Goal: Task Accomplishment & Management: Manage account settings

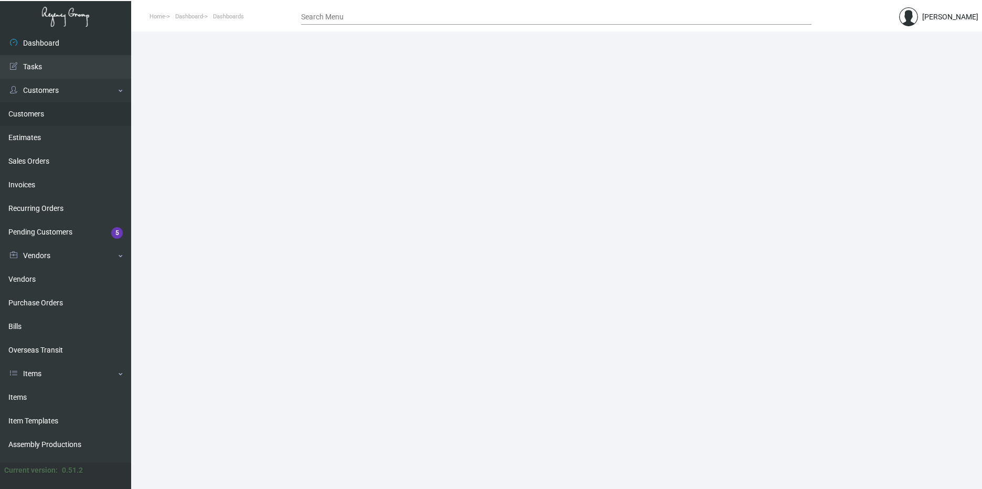
click at [62, 121] on link "Customers" at bounding box center [65, 114] width 131 height 24
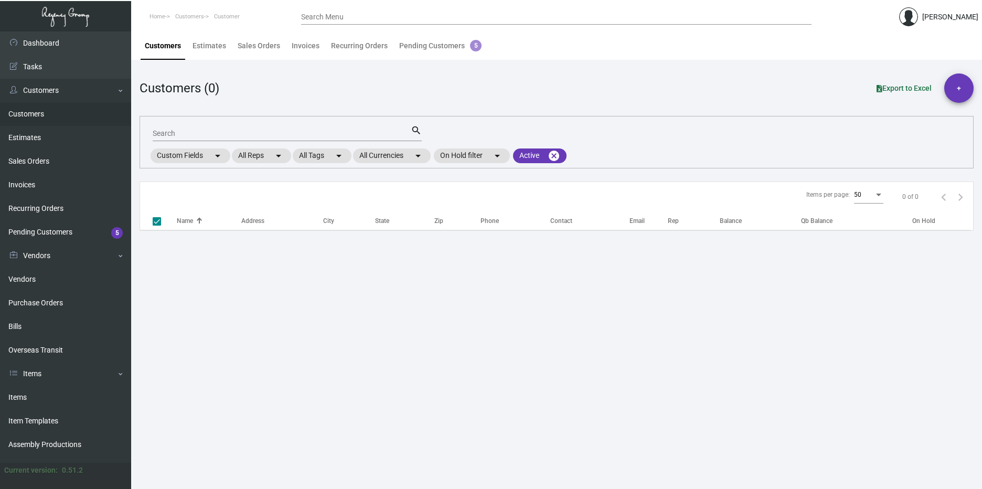
checkbox input "false"
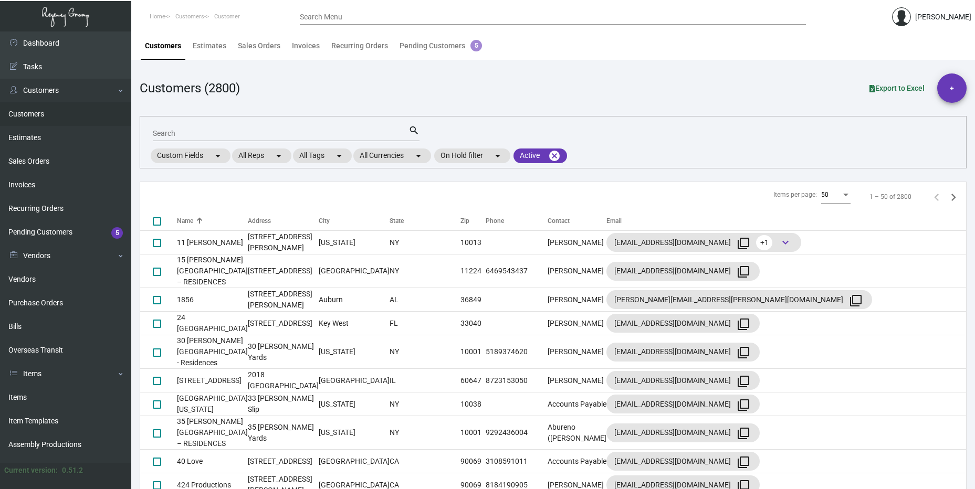
click at [408, 17] on input "Search Menu" at bounding box center [553, 17] width 506 height 8
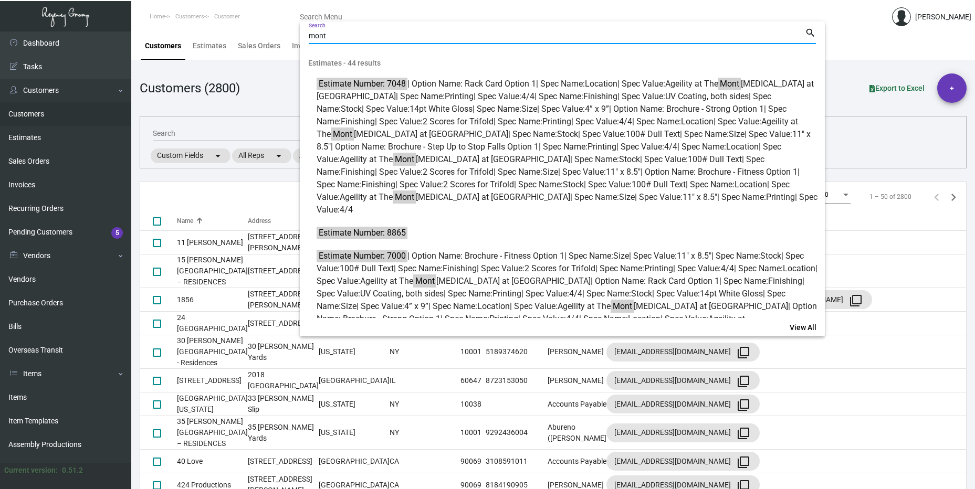
type input "mont"
drag, startPoint x: 222, startPoint y: 115, endPoint x: 217, endPoint y: 126, distance: 11.7
click at [222, 117] on div at bounding box center [487, 244] width 975 height 489
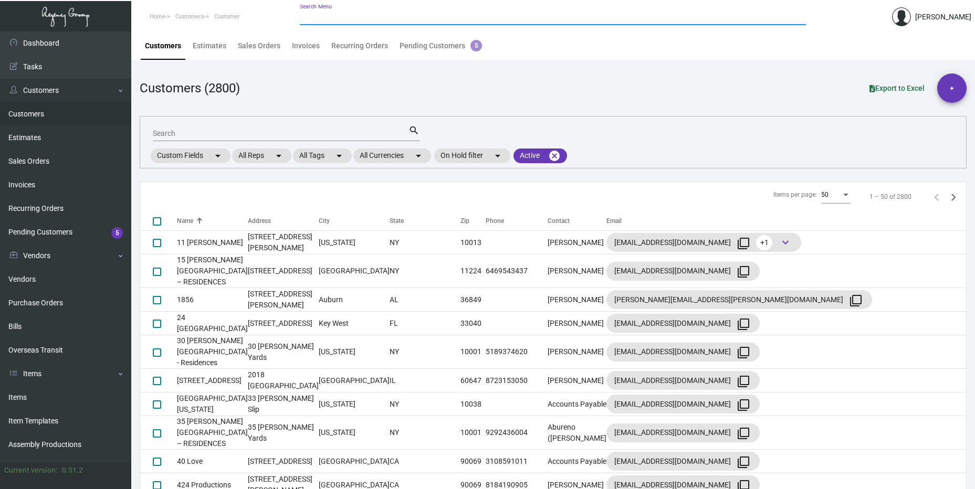
click at [214, 131] on input "Search" at bounding box center [281, 134] width 256 height 8
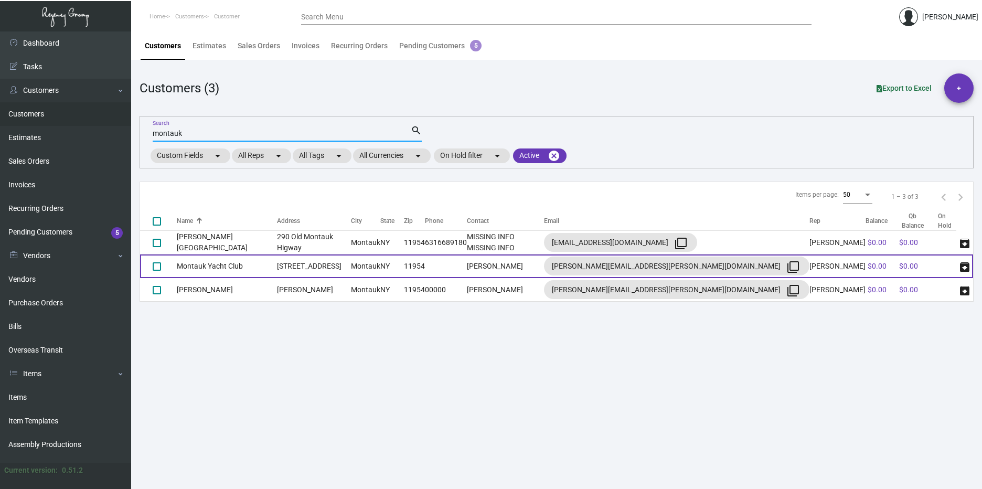
type input "montauk"
click at [322, 262] on td "[STREET_ADDRESS]" at bounding box center [314, 267] width 74 height 24
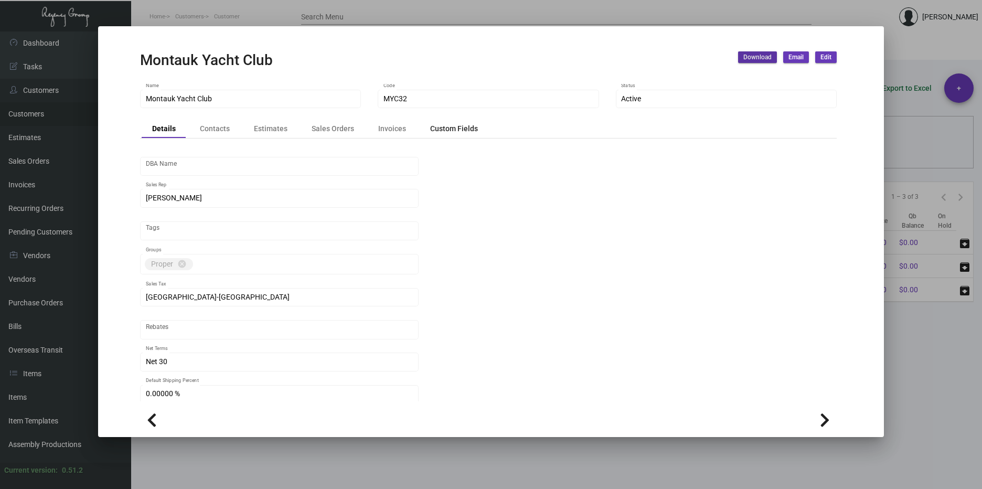
click at [445, 131] on div "Custom Fields" at bounding box center [454, 128] width 48 height 11
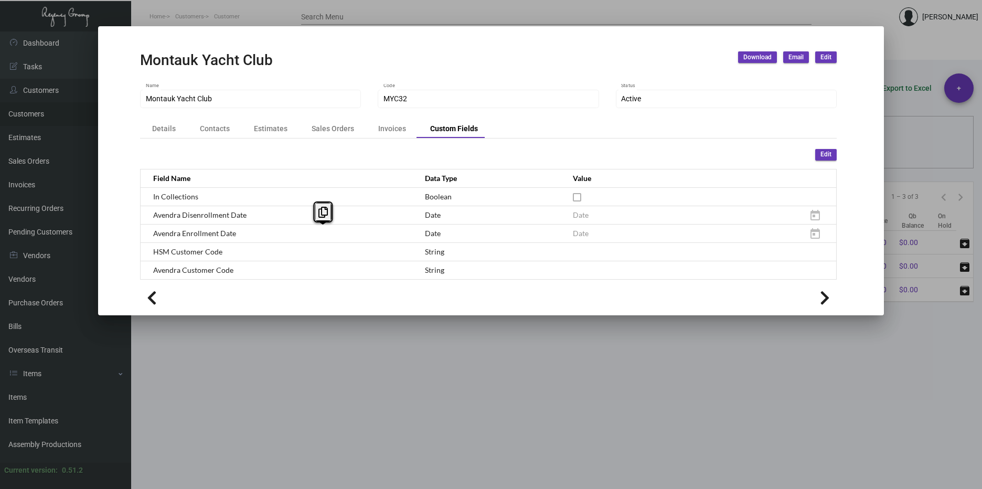
drag, startPoint x: 204, startPoint y: 232, endPoint x: 503, endPoint y: 238, distance: 299.2
click at [503, 238] on tr "Avendra Enrollment Date Date" at bounding box center [489, 233] width 696 height 18
drag, startPoint x: 503, startPoint y: 238, endPoint x: 415, endPoint y: 256, distance: 90.1
click at [415, 256] on td "String" at bounding box center [489, 251] width 148 height 18
click at [827, 154] on span "Edit" at bounding box center [826, 154] width 11 height 9
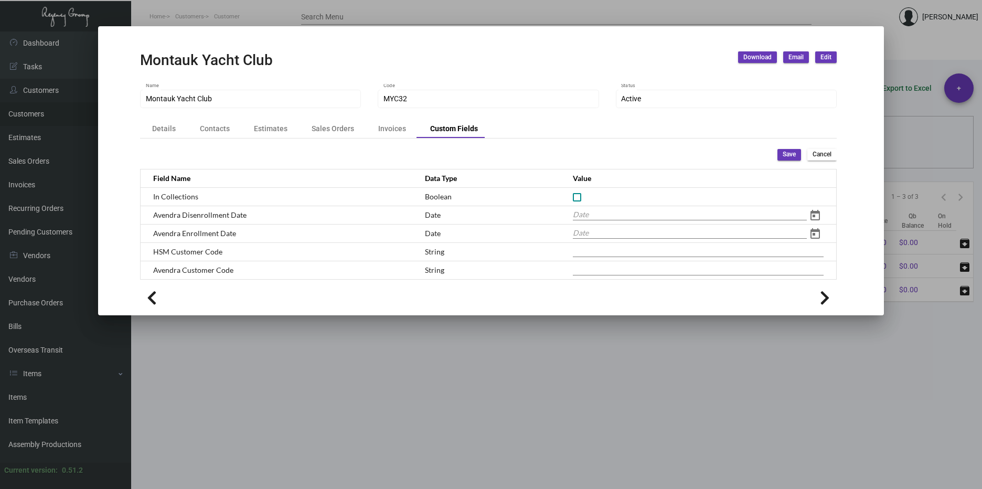
drag, startPoint x: 590, startPoint y: 271, endPoint x: 604, endPoint y: 271, distance: 13.1
click at [603, 271] on input "text" at bounding box center [698, 270] width 251 height 12
paste input "MYC32"
type input "MYC32"
click at [787, 149] on button "Save" at bounding box center [790, 155] width 24 height 12
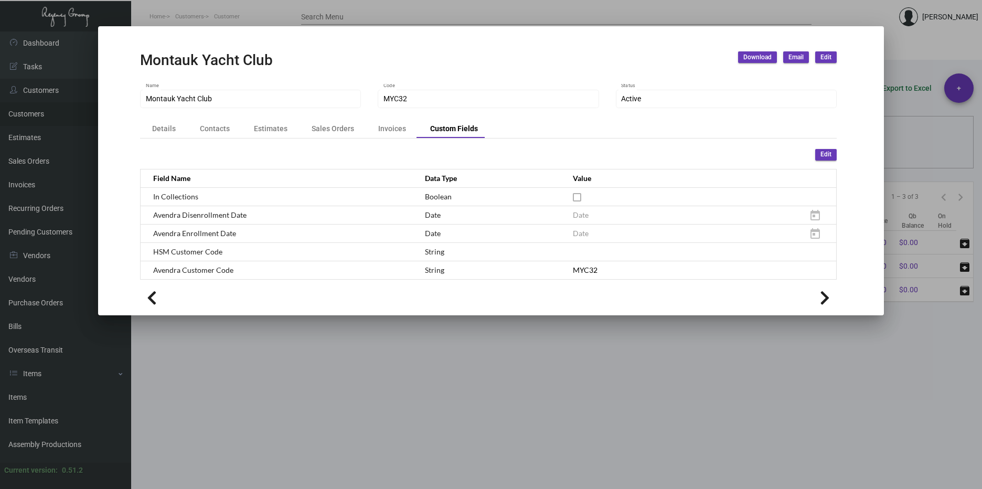
click at [314, 421] on div at bounding box center [491, 244] width 982 height 489
